Goal: Browse casually: Explore the website without a specific task or goal

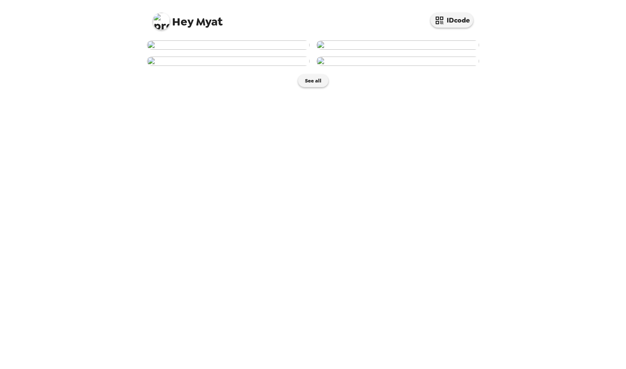
scroll to position [30, 0]
click at [366, 50] on img at bounding box center [397, 44] width 163 height 9
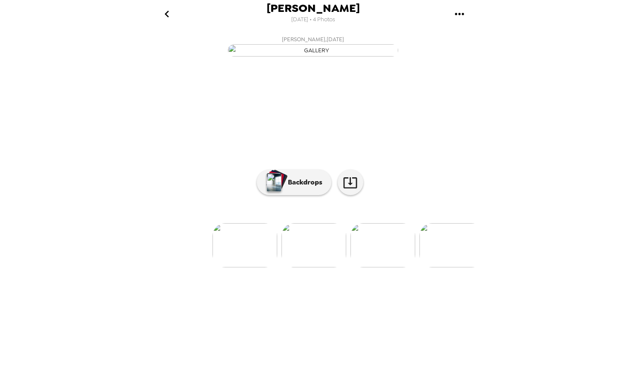
click at [460, 268] on img at bounding box center [451, 245] width 65 height 44
click at [175, 268] on img at bounding box center [176, 245] width 65 height 44
click at [217, 268] on img at bounding box center [244, 245] width 65 height 44
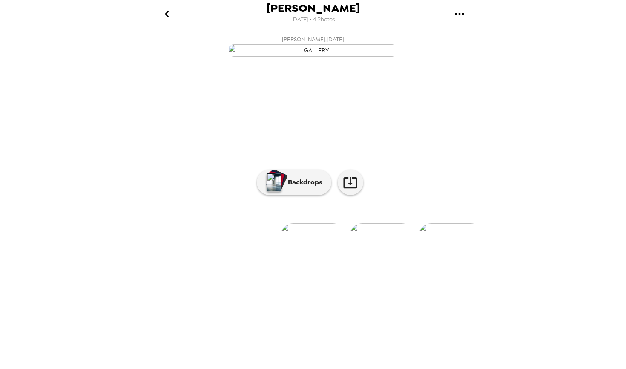
click at [365, 268] on img at bounding box center [381, 245] width 65 height 44
click at [464, 268] on img at bounding box center [451, 245] width 65 height 44
click at [290, 188] on p "Backdrops" at bounding box center [302, 183] width 39 height 10
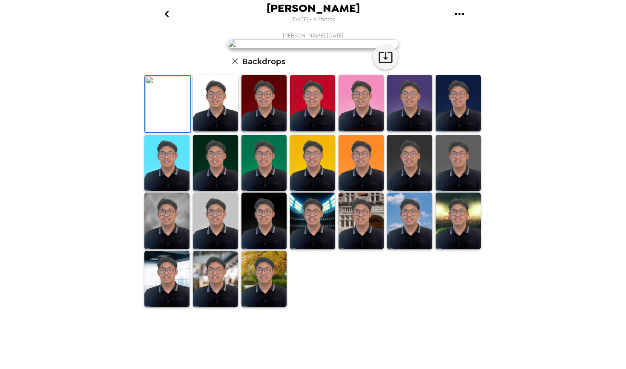
scroll to position [42, 0]
click at [220, 132] on img at bounding box center [215, 103] width 45 height 57
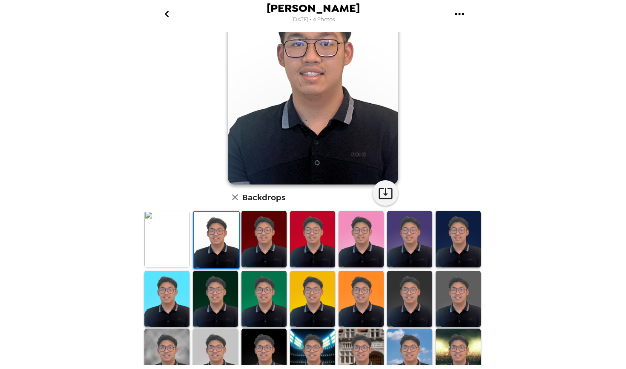
scroll to position [74, 0]
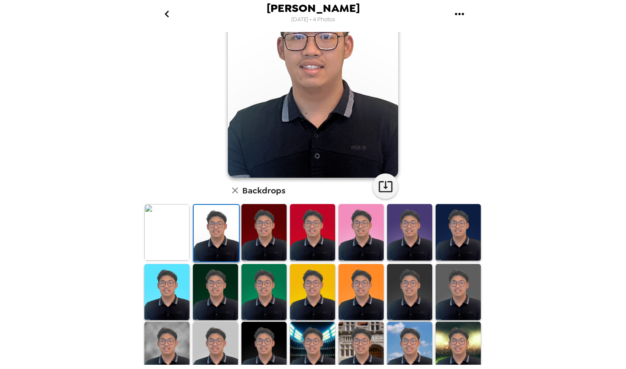
click at [420, 246] on img at bounding box center [409, 232] width 45 height 57
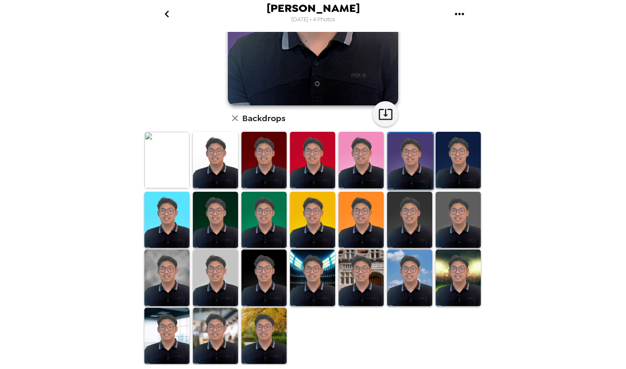
scroll to position [146, 0]
click at [405, 235] on img at bounding box center [409, 220] width 45 height 57
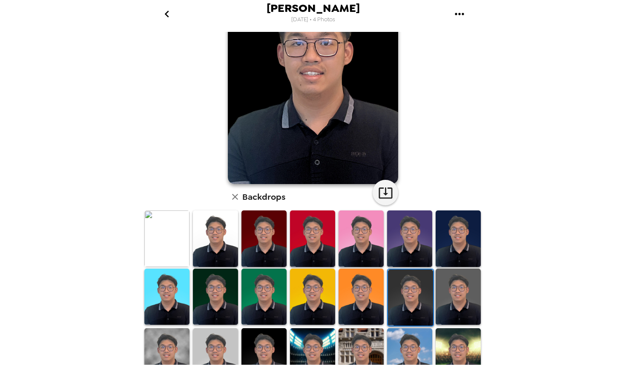
scroll to position [80, 0]
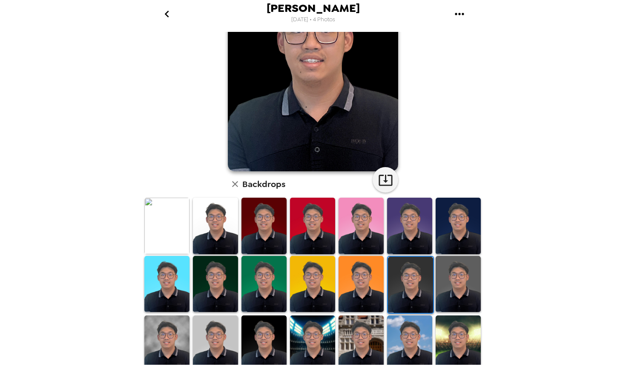
click at [456, 230] on img at bounding box center [457, 226] width 45 height 57
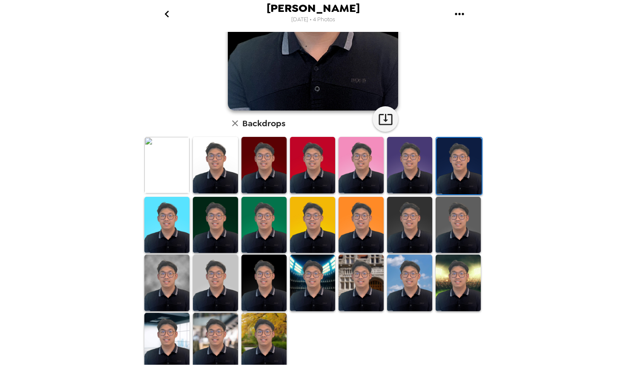
click at [456, 230] on img at bounding box center [457, 225] width 45 height 57
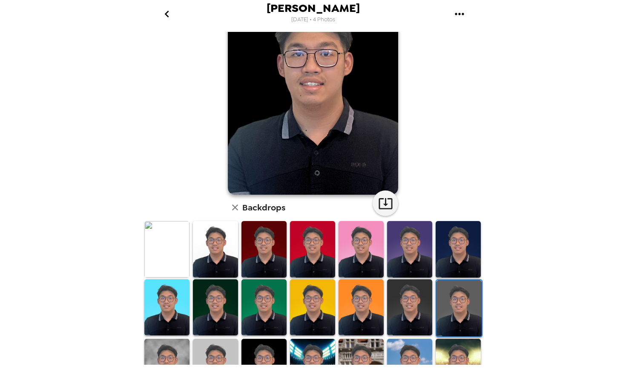
scroll to position [57, 0]
click at [455, 301] on img at bounding box center [458, 309] width 45 height 57
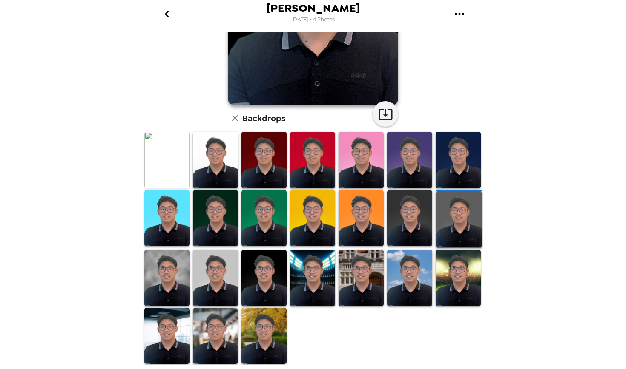
scroll to position [146, 0]
click at [157, 170] on img at bounding box center [166, 160] width 45 height 57
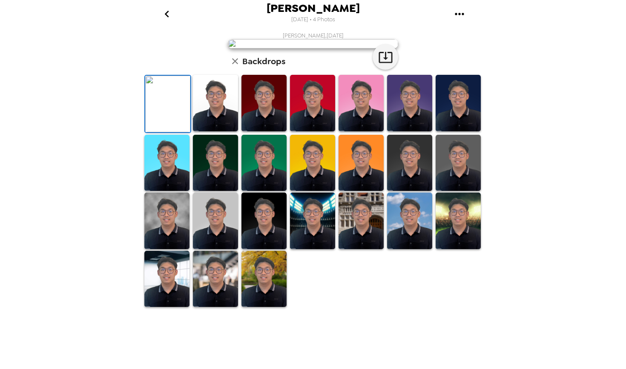
scroll to position [0, 0]
click at [221, 132] on img at bounding box center [215, 103] width 45 height 57
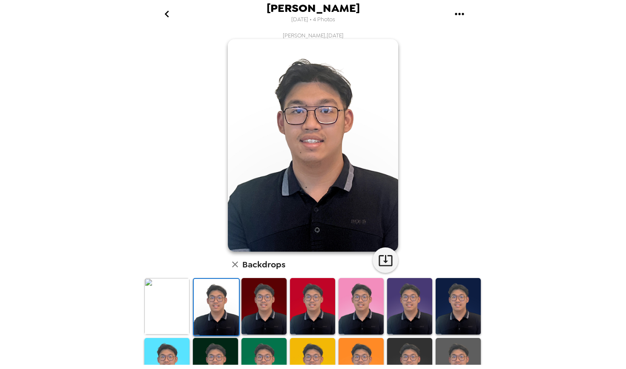
click at [170, 310] on img at bounding box center [166, 306] width 45 height 57
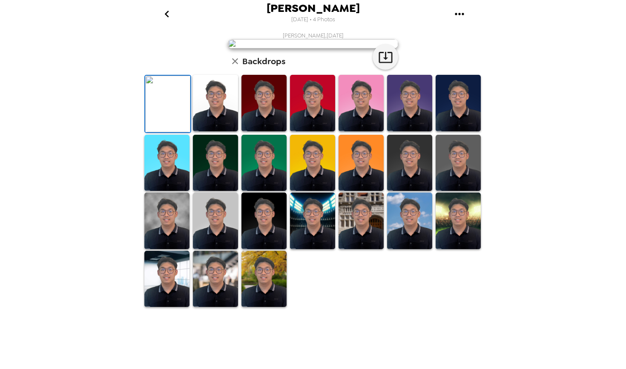
click at [409, 132] on img at bounding box center [409, 103] width 45 height 57
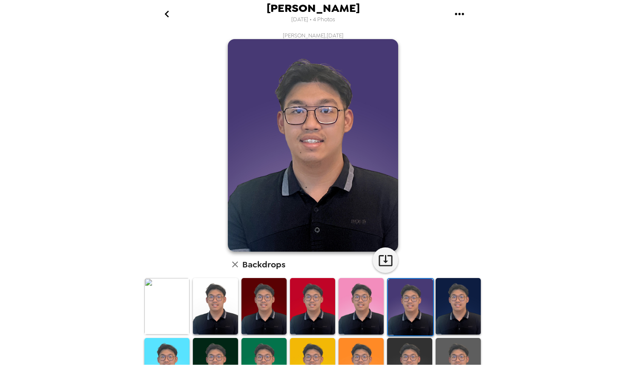
scroll to position [0, 0]
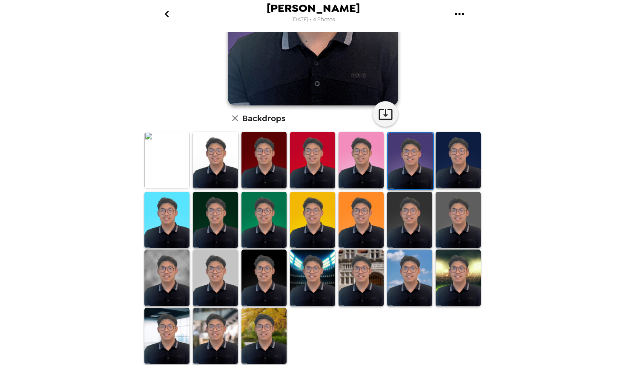
click at [213, 344] on img at bounding box center [215, 336] width 45 height 57
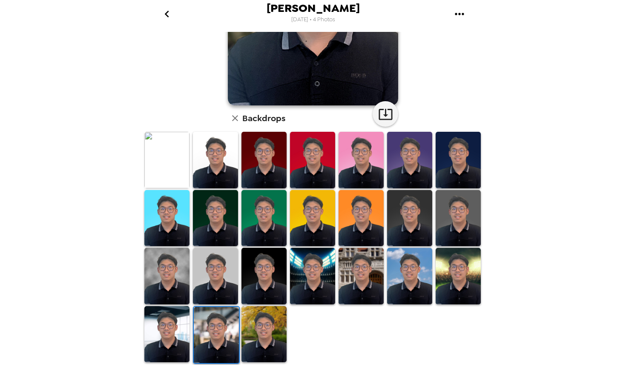
scroll to position [146, 0]
click at [413, 158] on img at bounding box center [409, 160] width 45 height 57
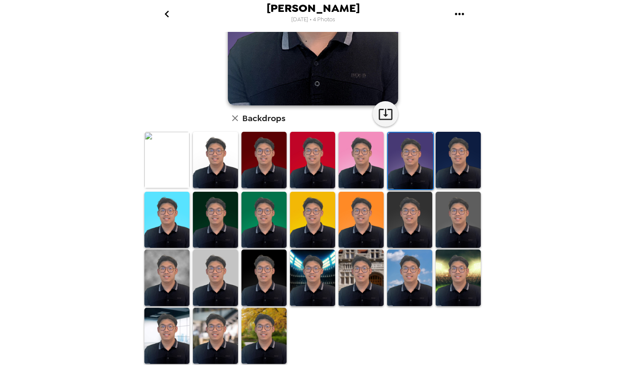
scroll to position [145, 0]
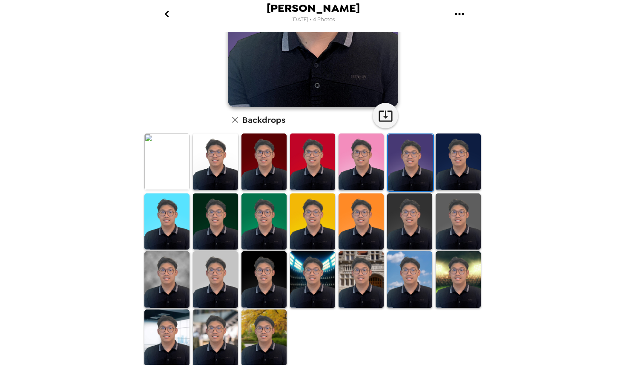
click at [167, 321] on img at bounding box center [166, 338] width 45 height 57
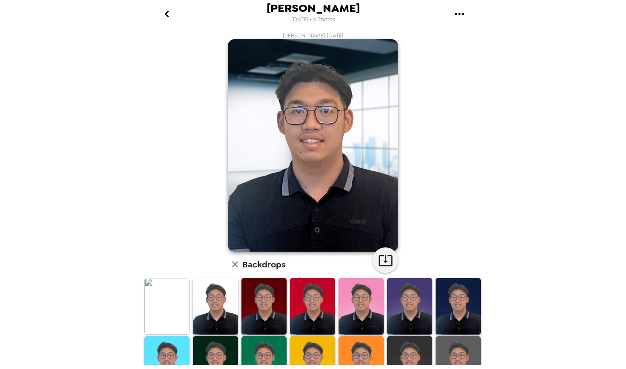
scroll to position [0, 0]
click at [163, 306] on img at bounding box center [166, 306] width 45 height 57
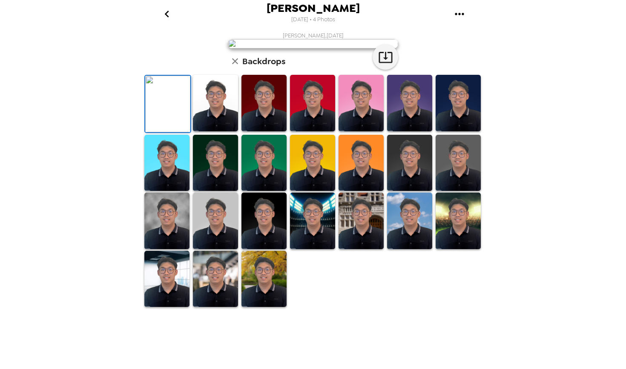
click at [404, 132] on img at bounding box center [409, 103] width 45 height 57
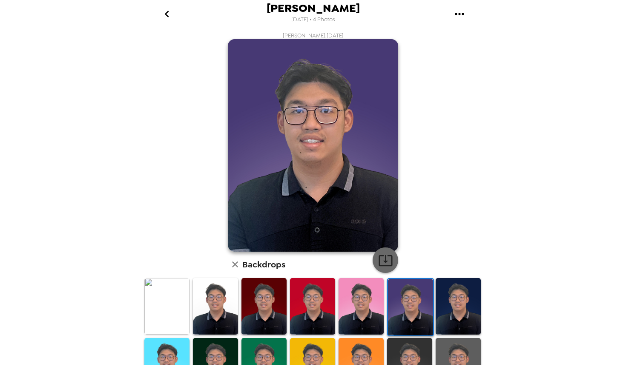
click at [387, 263] on icon "button" at bounding box center [385, 260] width 15 height 15
